Goal: Browse casually: Explore the website without a specific task or goal

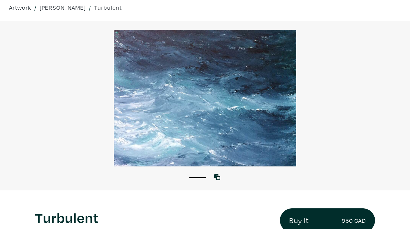
scroll to position [25, 0]
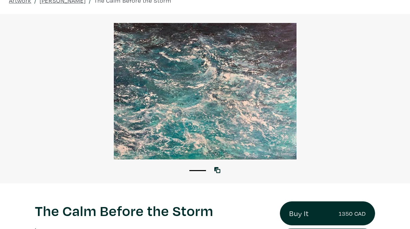
scroll to position [34, 0]
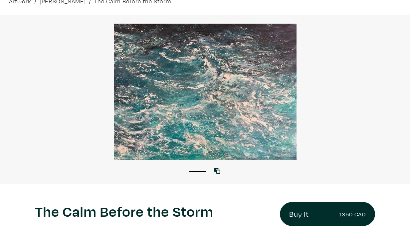
click at [220, 113] on div at bounding box center [205, 92] width 410 height 137
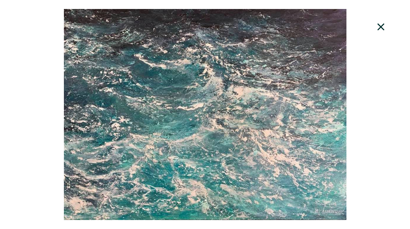
click at [381, 24] on icon at bounding box center [381, 27] width 23 height 18
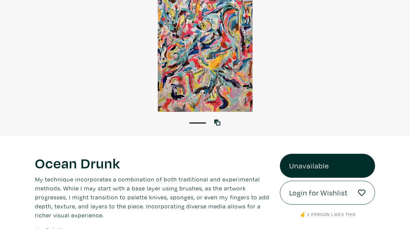
scroll to position [25, 0]
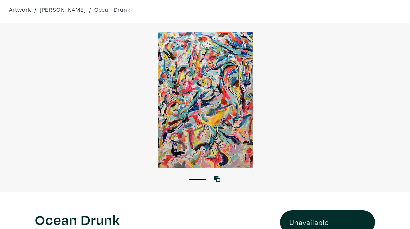
click at [226, 123] on div at bounding box center [205, 100] width 410 height 137
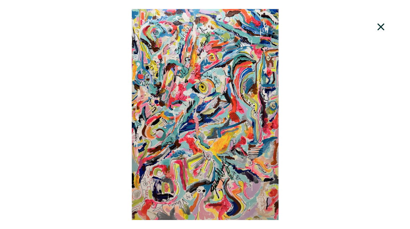
click at [301, 124] on div at bounding box center [205, 114] width 410 height 211
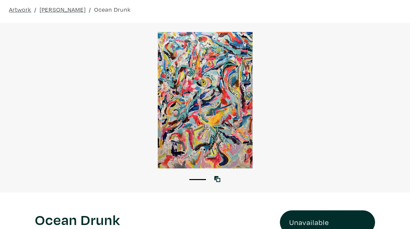
scroll to position [0, 0]
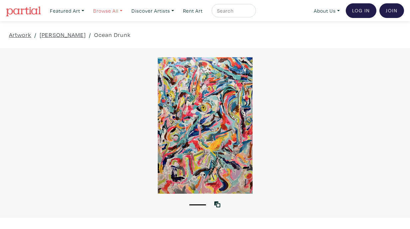
click at [108, 13] on link "Browse All" at bounding box center [107, 11] width 35 height 14
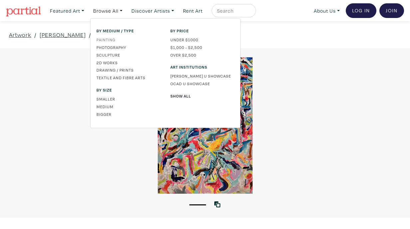
click at [112, 42] on link "Painting" at bounding box center [129, 40] width 64 height 6
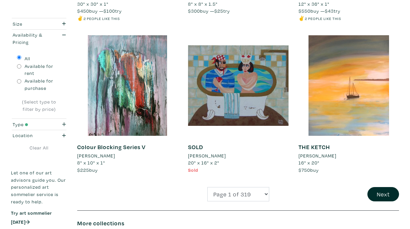
scroll to position [1217, 0]
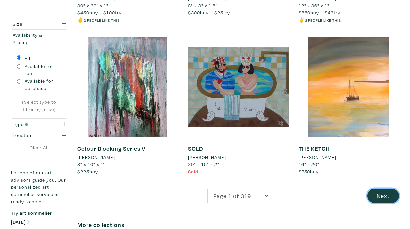
click at [379, 189] on button "Next" at bounding box center [384, 196] width 32 height 14
